Goal: Find specific page/section: Find specific page/section

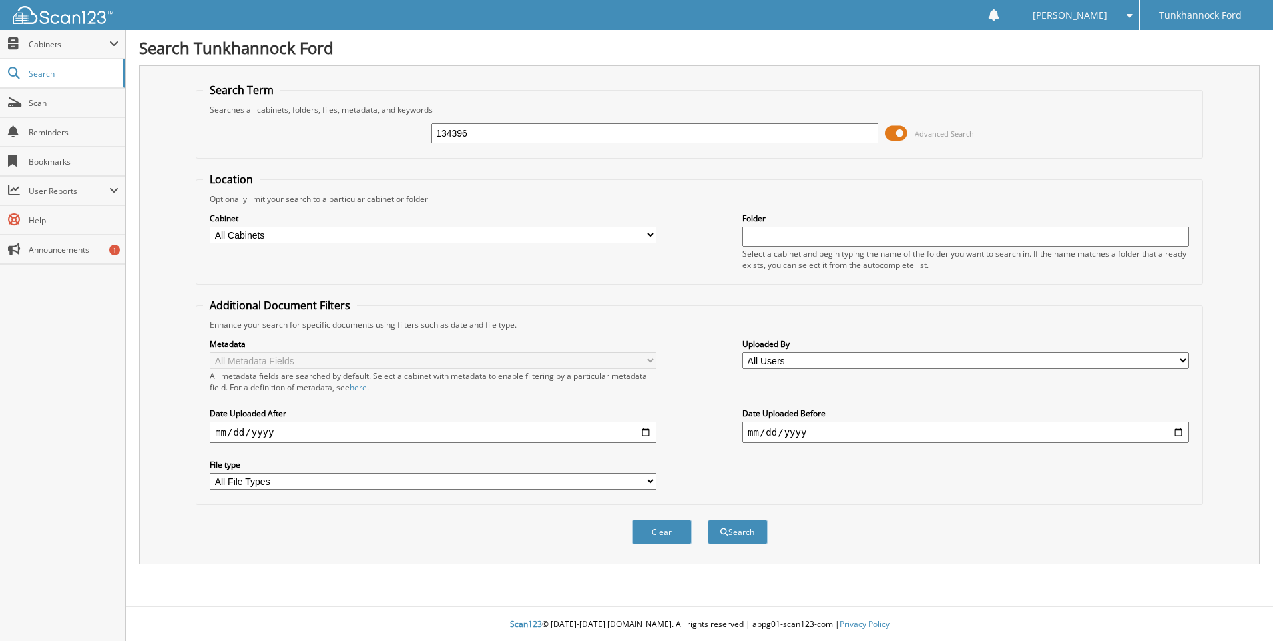
type input "134396"
click at [708, 519] on button "Search" at bounding box center [738, 531] width 60 height 25
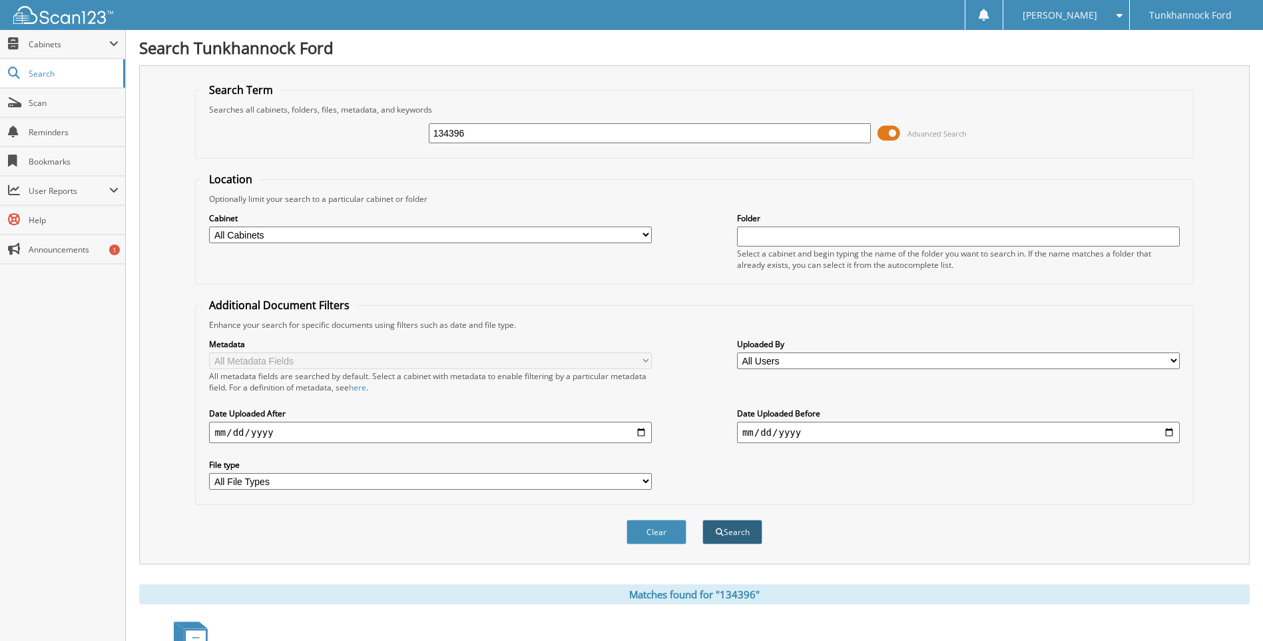
click at [743, 532] on button "Search" at bounding box center [733, 531] width 60 height 25
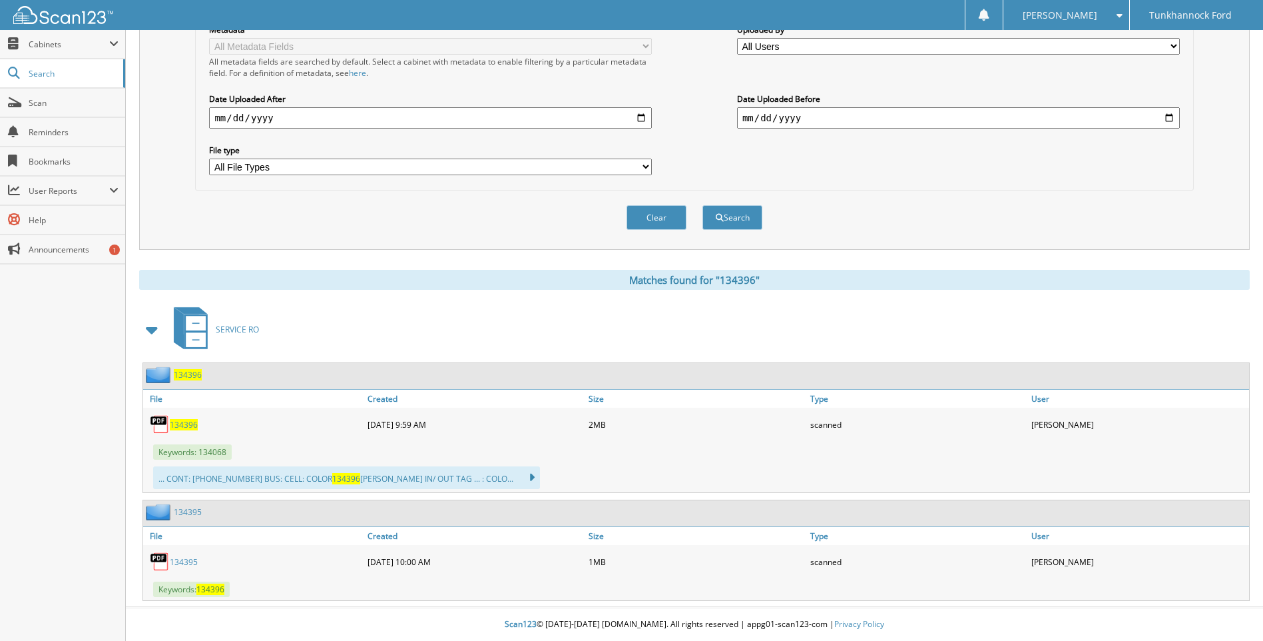
scroll to position [315, 0]
click at [201, 336] on icon at bounding box center [196, 339] width 20 height 15
click at [204, 336] on icon at bounding box center [196, 339] width 20 height 15
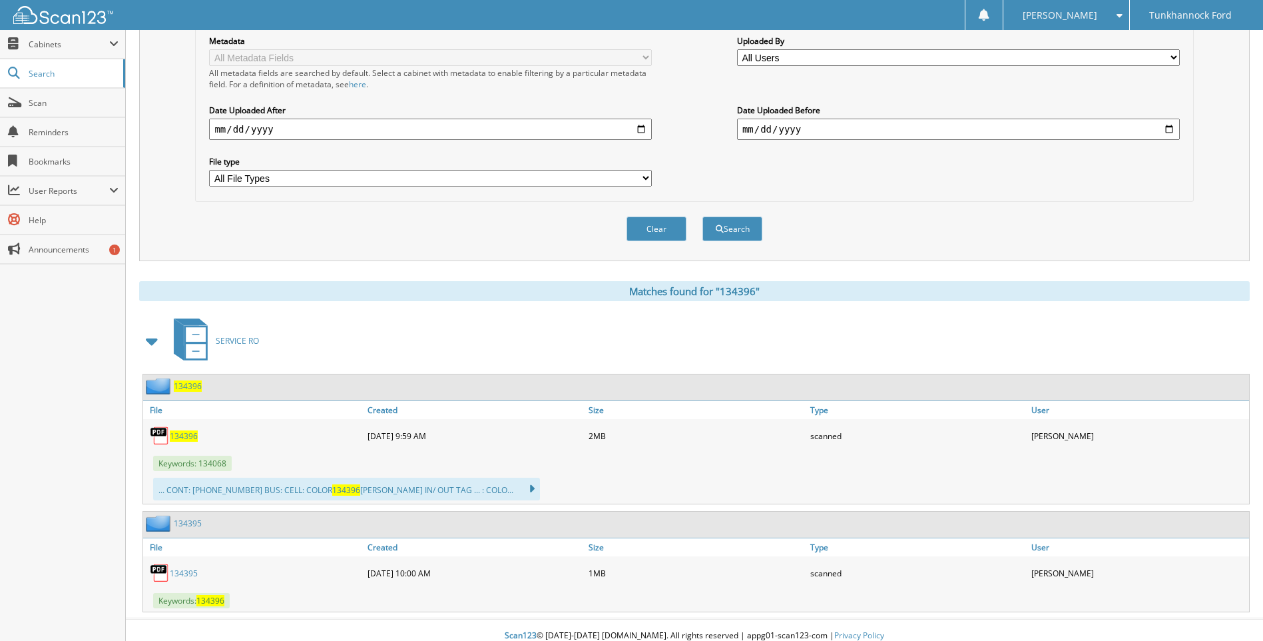
scroll to position [315, 0]
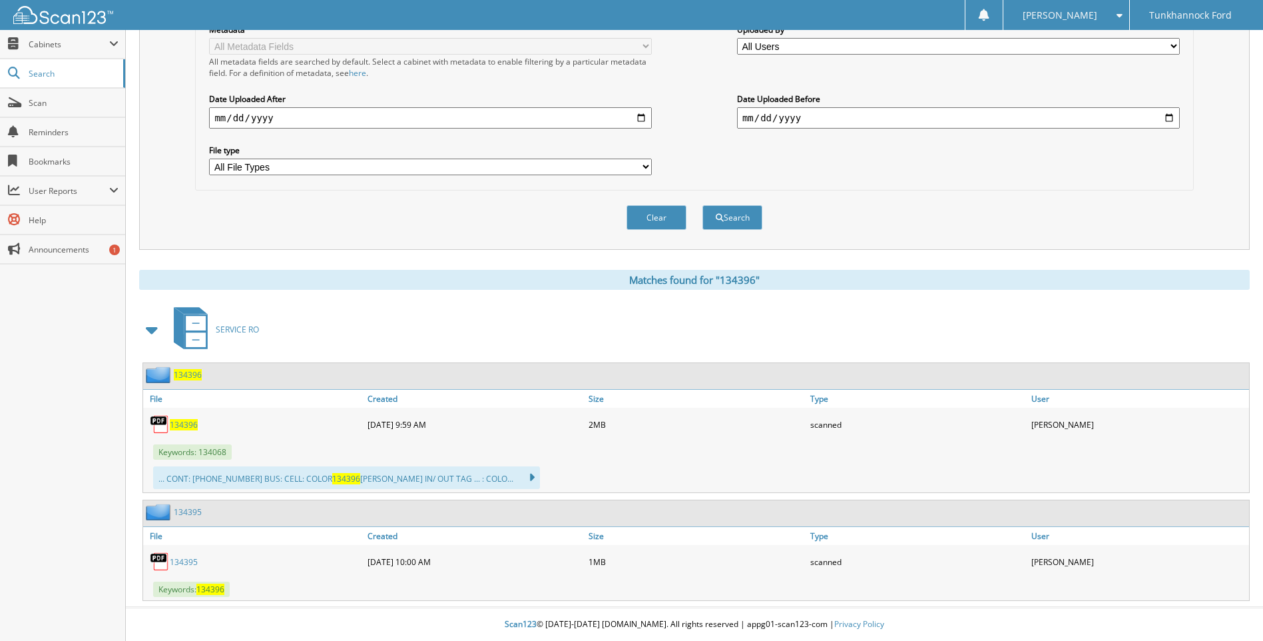
click at [186, 421] on span "134396" at bounding box center [184, 424] width 28 height 11
click at [182, 421] on span "134396" at bounding box center [184, 424] width 28 height 11
click at [183, 421] on span "134396" at bounding box center [184, 424] width 28 height 11
click at [194, 423] on span "134396" at bounding box center [184, 424] width 28 height 11
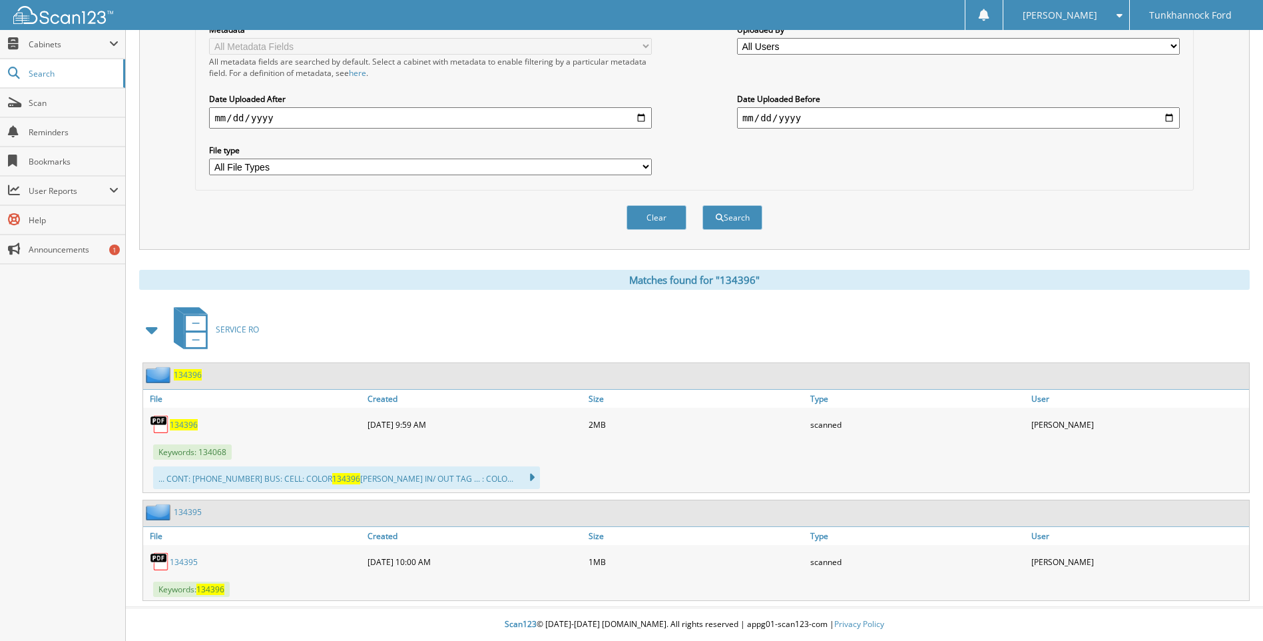
click at [196, 422] on span "134396" at bounding box center [184, 424] width 28 height 11
click at [183, 425] on span "134396" at bounding box center [184, 424] width 28 height 11
click at [176, 563] on link "134395" at bounding box center [184, 561] width 28 height 11
click at [176, 564] on link "134395" at bounding box center [184, 561] width 28 height 11
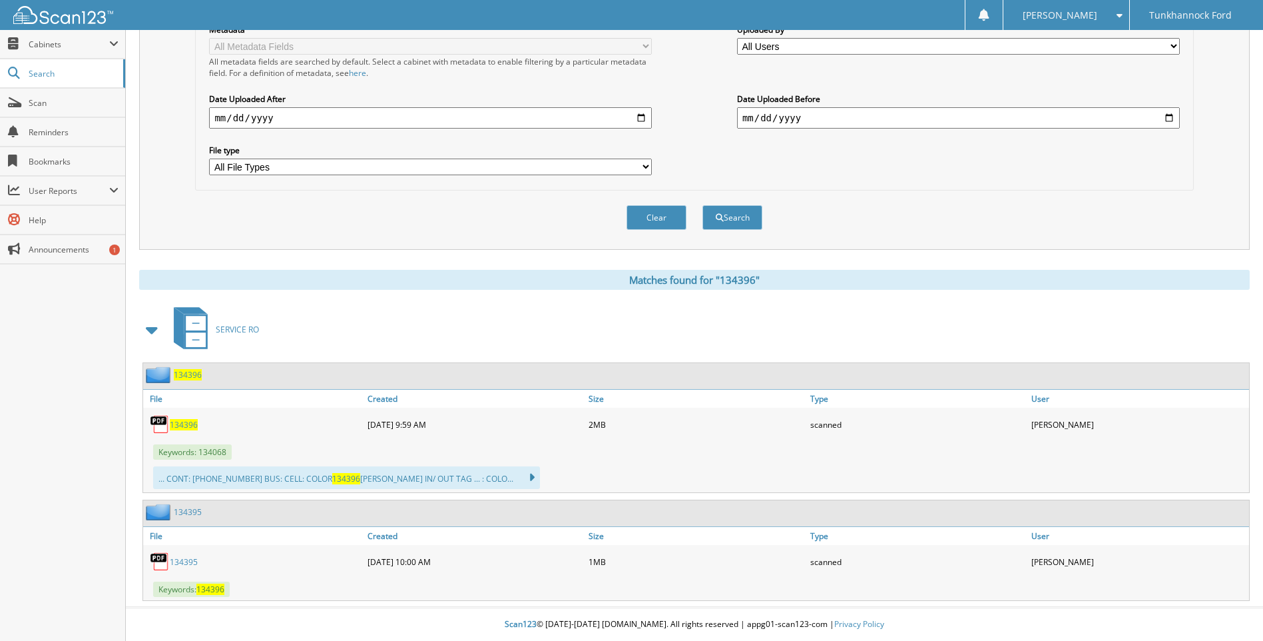
click at [176, 564] on link "134395" at bounding box center [184, 561] width 28 height 11
click at [180, 512] on link "134395" at bounding box center [188, 511] width 28 height 11
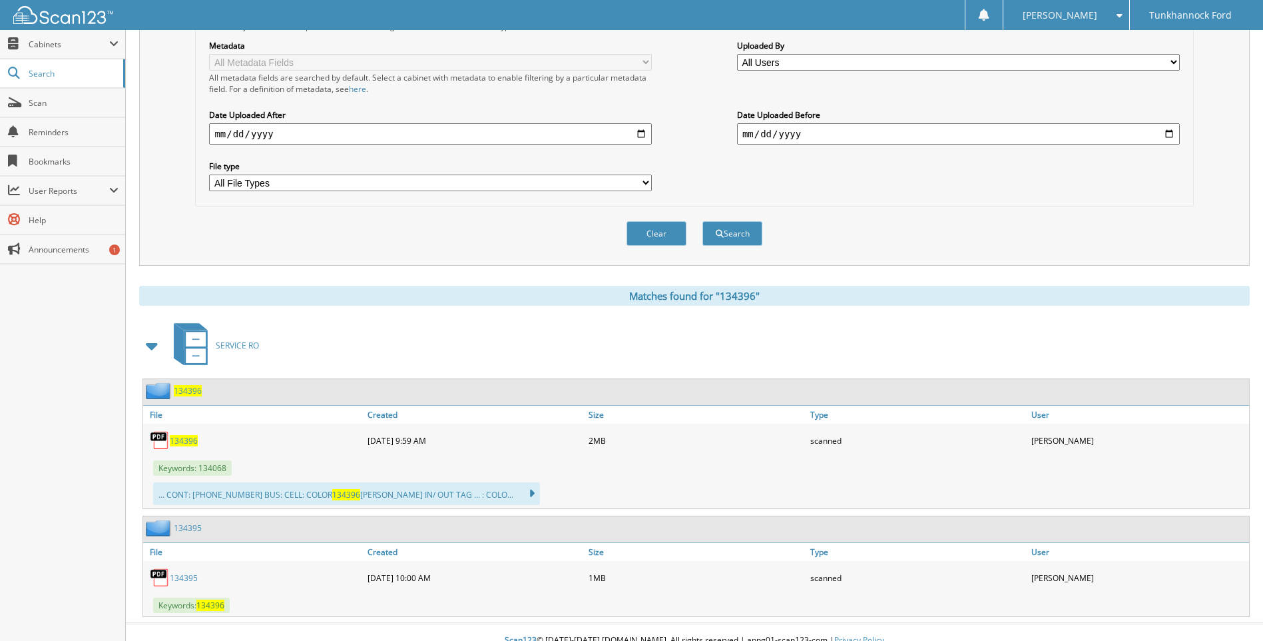
scroll to position [315, 0]
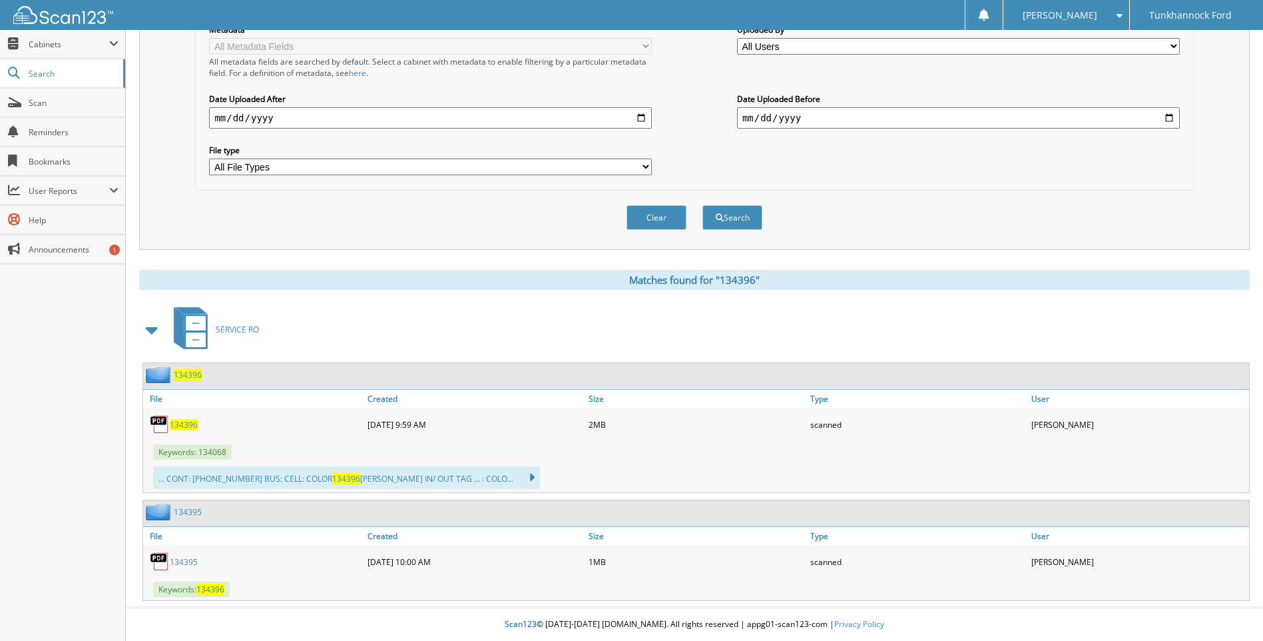
click at [180, 424] on span "134396" at bounding box center [184, 424] width 28 height 11
click at [182, 421] on span "134396" at bounding box center [184, 424] width 28 height 11
